Goal: Find specific page/section: Find specific page/section

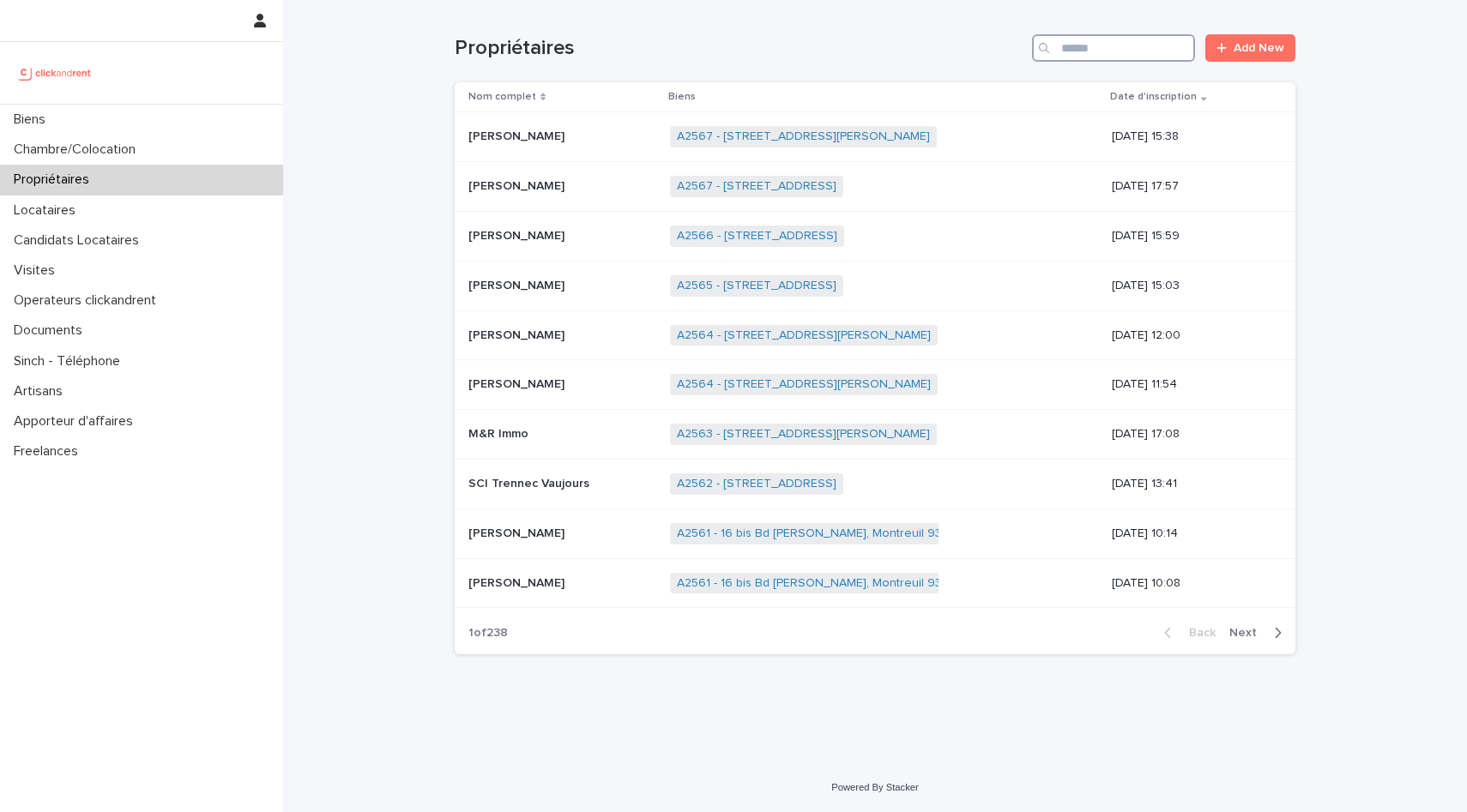
click at [1101, 47] on input "Search" at bounding box center [1113, 48] width 163 height 27
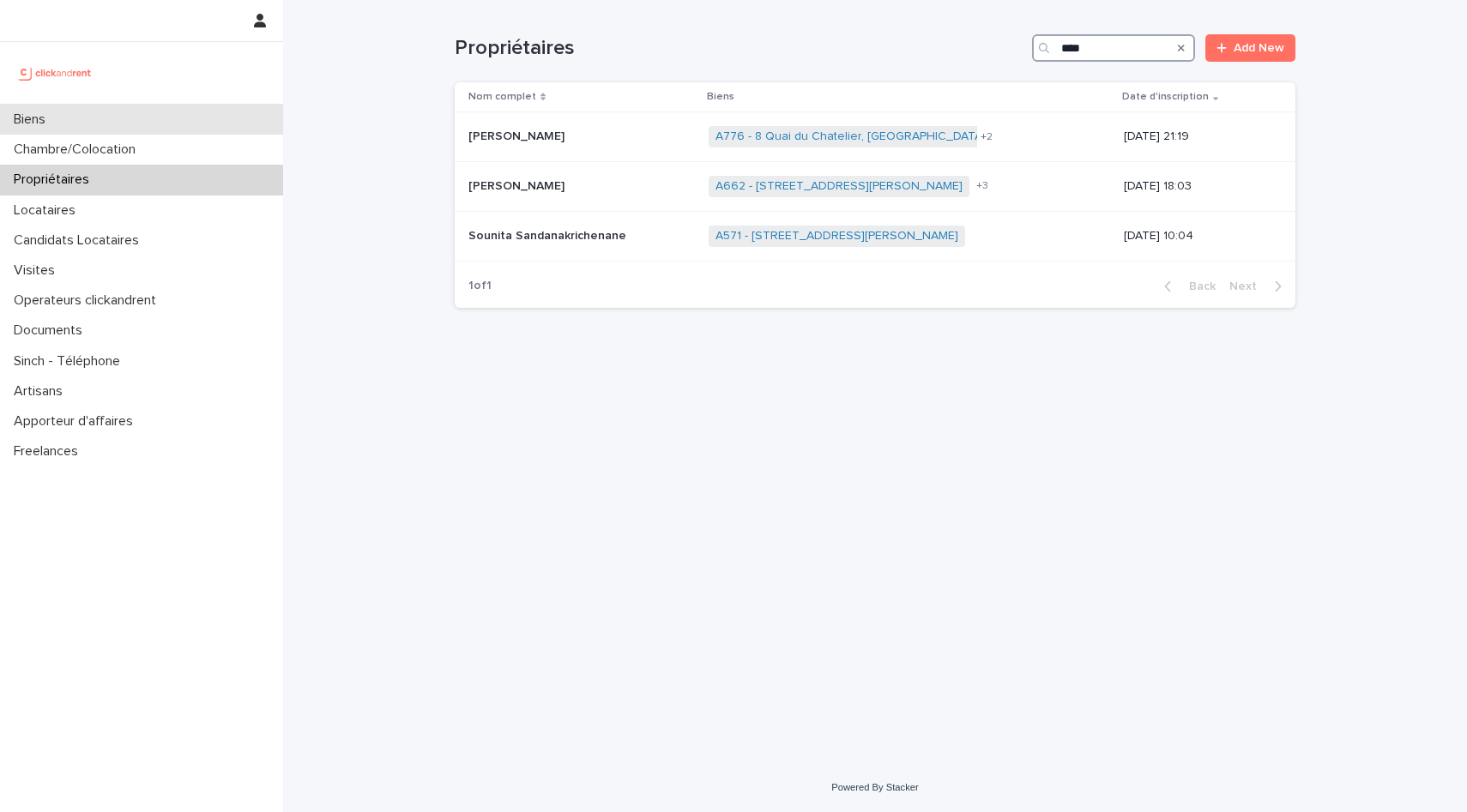
type input "****"
click at [71, 123] on div "Biens" at bounding box center [141, 119] width 283 height 30
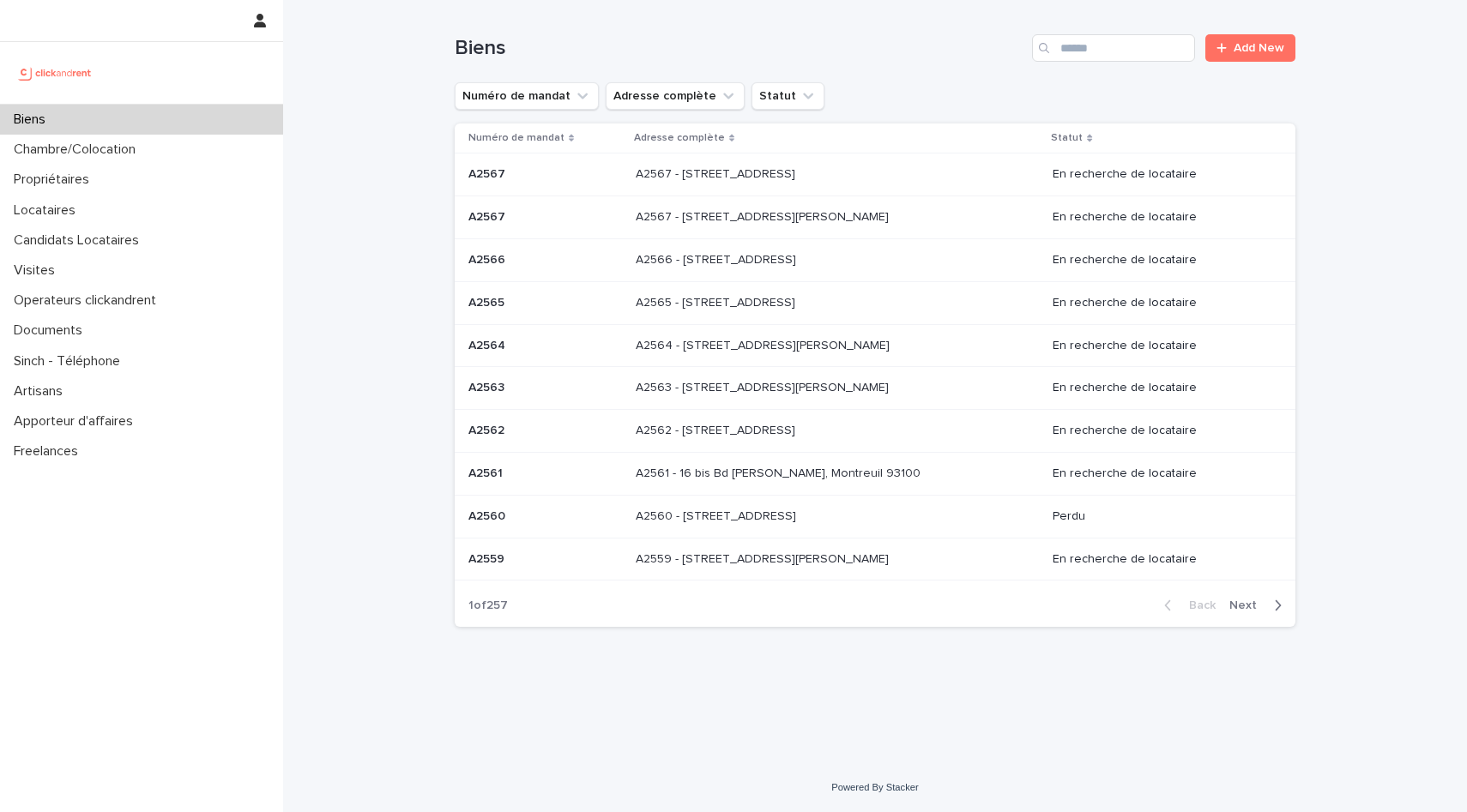
click at [710, 378] on div "A2563 - [STREET_ADDRESS][PERSON_NAME] A2563 - [STREET_ADDRESS][PERSON_NAME]" at bounding box center [836, 388] width 403 height 28
